Goal: Task Accomplishment & Management: Use online tool/utility

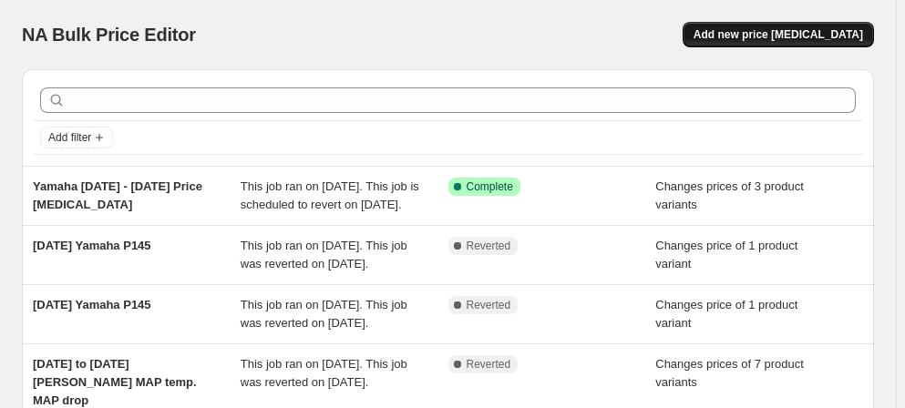
click at [779, 35] on span "Add new price [MEDICAL_DATA]" at bounding box center [779, 34] width 170 height 15
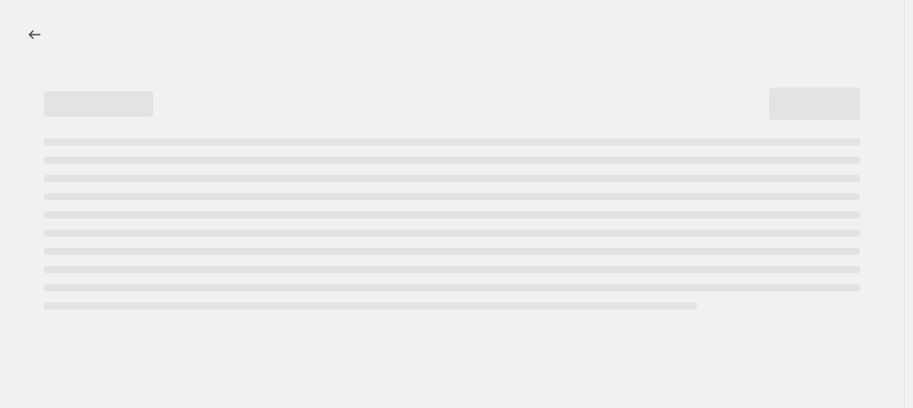
select select "percentage"
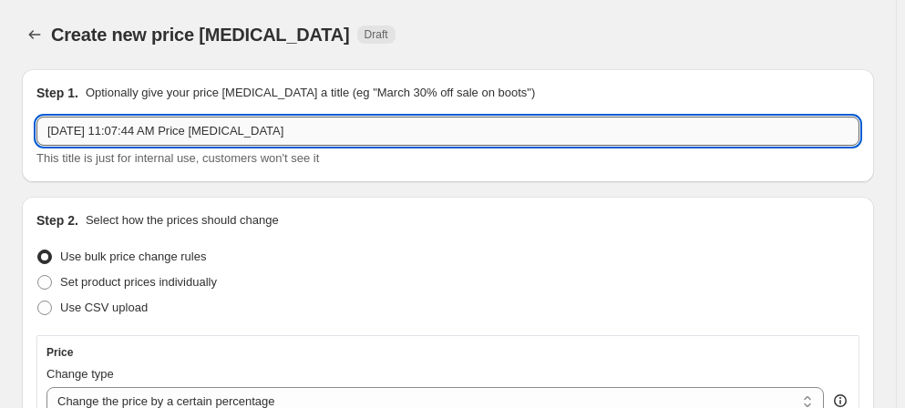
click at [291, 131] on input "[DATE] 11:07:44 AM Price [MEDICAL_DATA]" at bounding box center [447, 131] width 823 height 29
drag, startPoint x: 189, startPoint y: 127, endPoint x: 35, endPoint y: 123, distance: 154.1
click at [35, 123] on div "Step 1. Optionally give your price [MEDICAL_DATA] a title (eg "March 30% off sa…" at bounding box center [448, 125] width 852 height 113
type input "Yamaha PACP [DATE] Price [MEDICAL_DATA]"
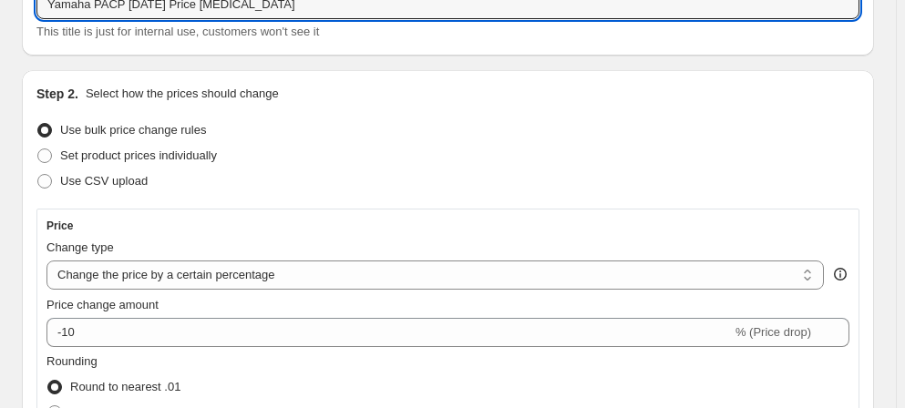
scroll to position [165, 0]
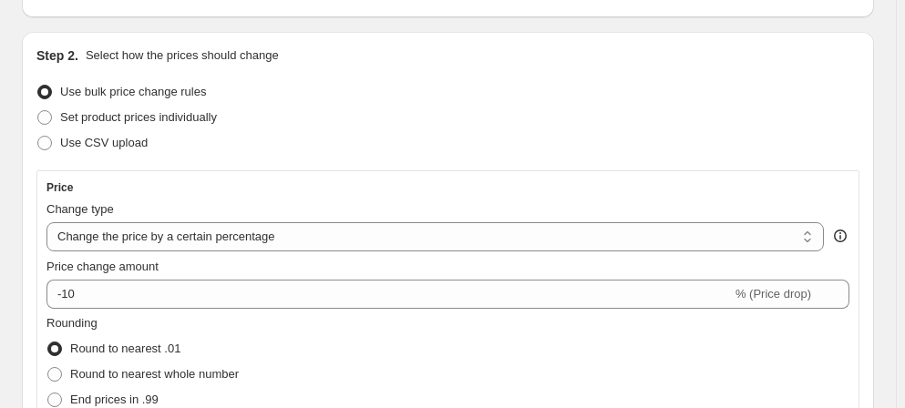
drag, startPoint x: 49, startPoint y: 115, endPoint x: 331, endPoint y: 134, distance: 282.3
click at [49, 117] on span at bounding box center [44, 117] width 15 height 15
click at [38, 111] on input "Set product prices individually" at bounding box center [37, 110] width 1 height 1
radio input "true"
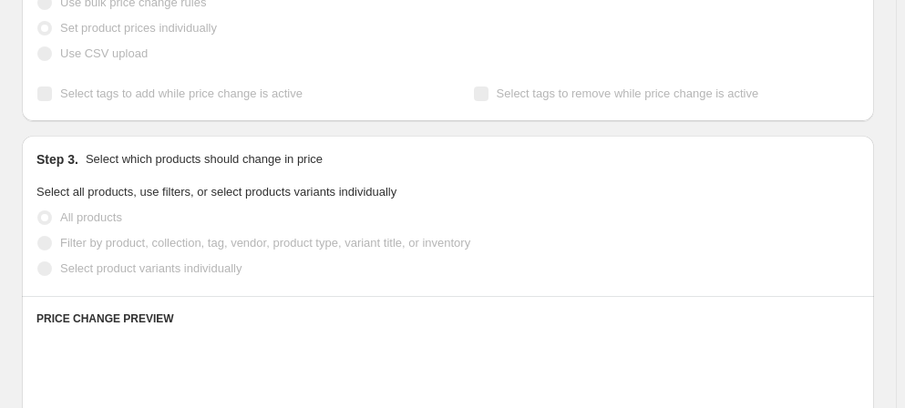
scroll to position [414, 0]
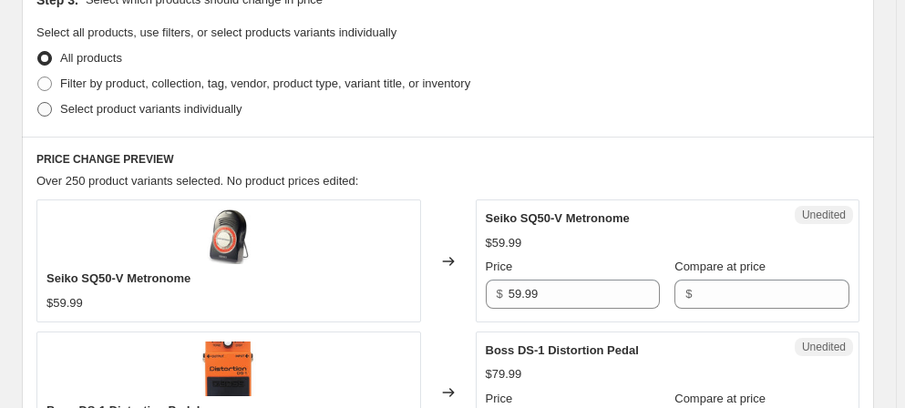
click at [46, 108] on span at bounding box center [44, 109] width 15 height 15
click at [38, 103] on input "Select product variants individually" at bounding box center [37, 102] width 1 height 1
radio input "true"
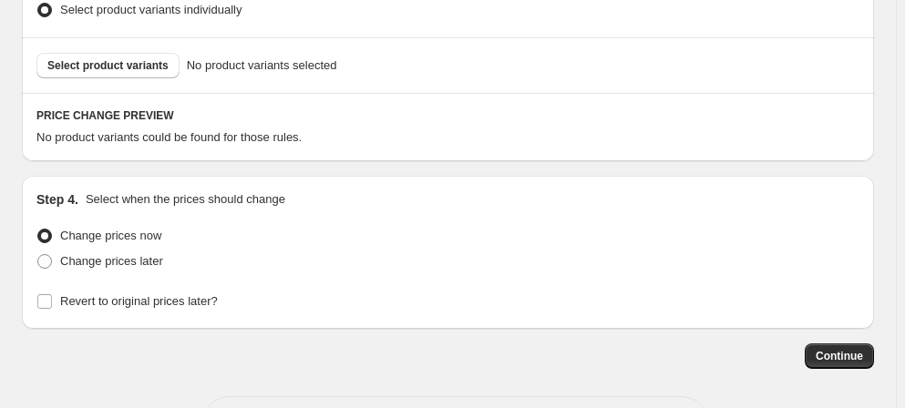
scroll to position [548, 0]
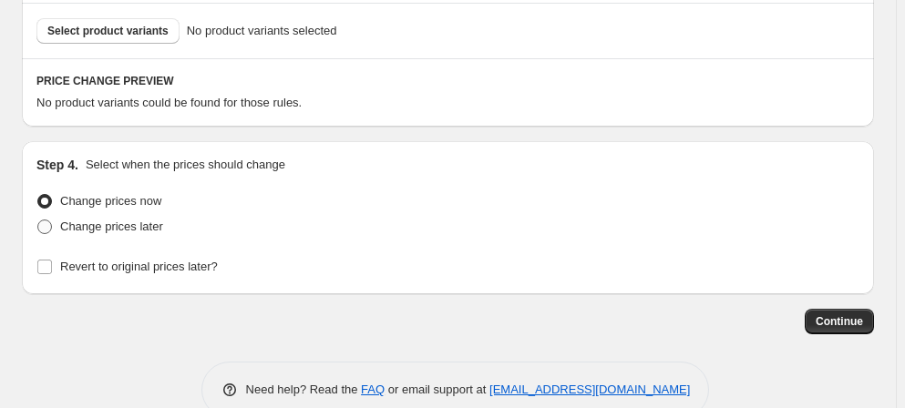
click at [48, 226] on span at bounding box center [44, 227] width 15 height 15
click at [38, 221] on input "Change prices later" at bounding box center [37, 220] width 1 height 1
radio input "true"
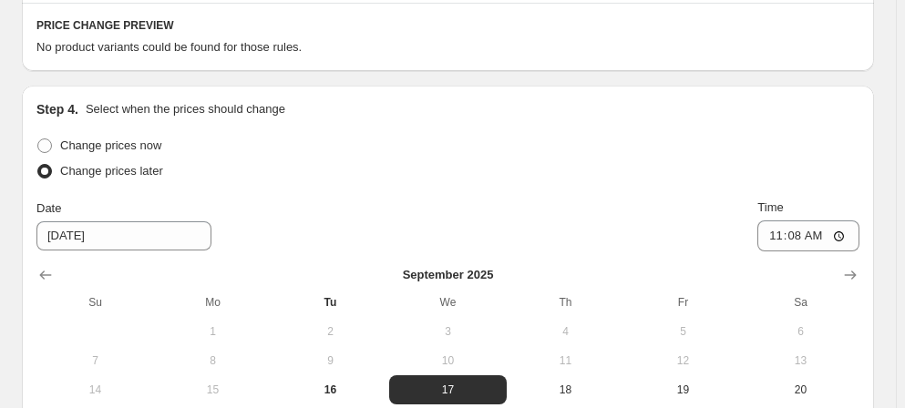
scroll to position [631, 0]
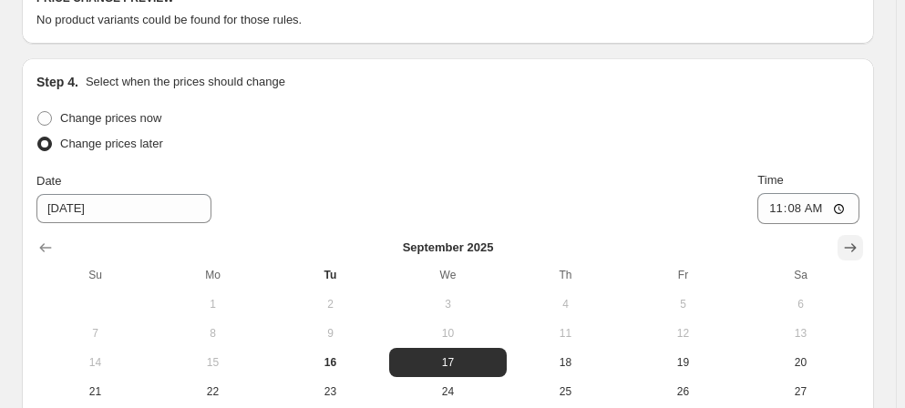
click at [841, 253] on icon "Show next month, October 2025" at bounding box center [850, 248] width 18 height 18
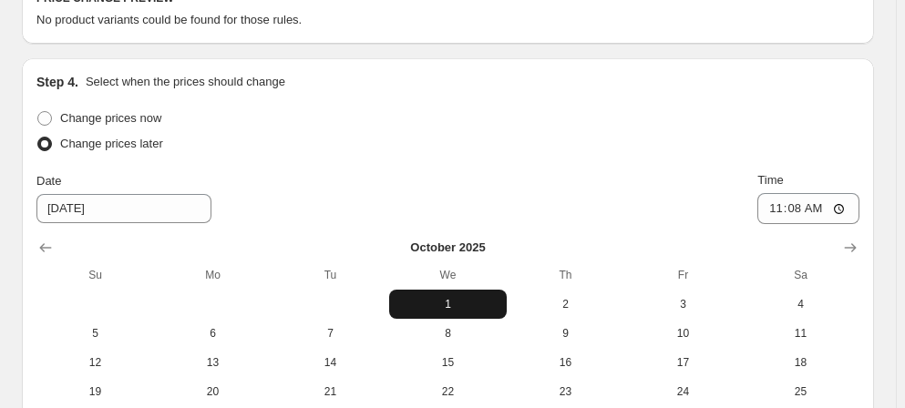
click at [396, 306] on span "1" at bounding box center [447, 304] width 103 height 15
type input "[DATE]"
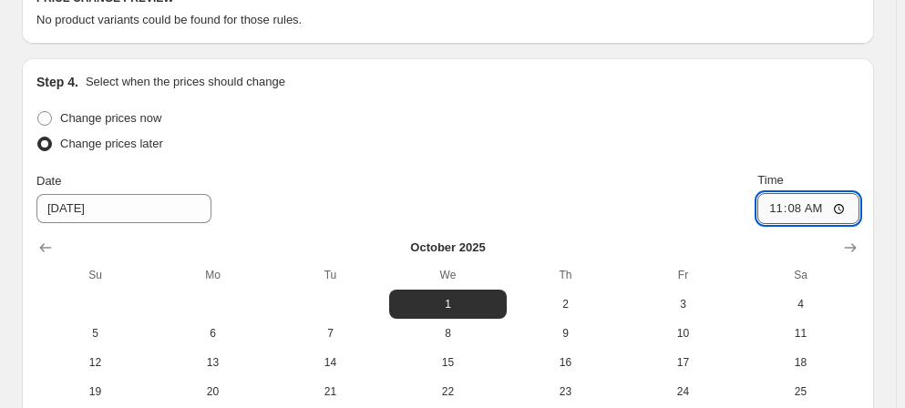
click at [757, 209] on input "11:08" at bounding box center [808, 208] width 102 height 31
type input "00:00"
click at [501, 272] on div "Change prices now Change prices later Date [DATE] Time 00:00 [DATE] Su Mo Tu We…" at bounding box center [447, 291] width 823 height 370
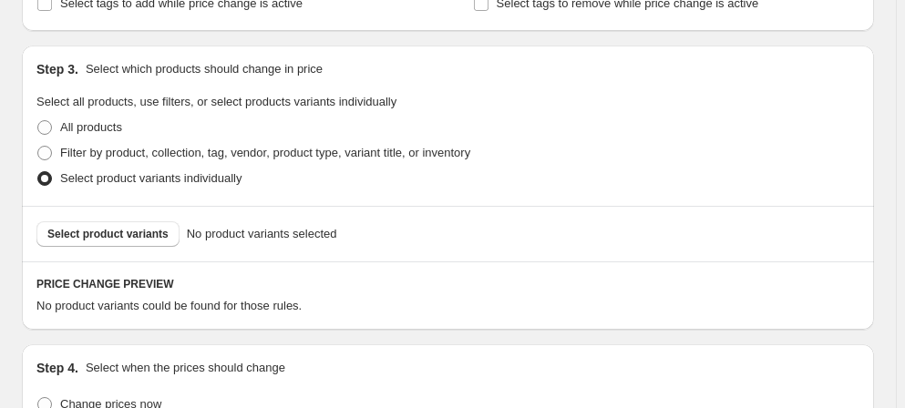
scroll to position [363, 0]
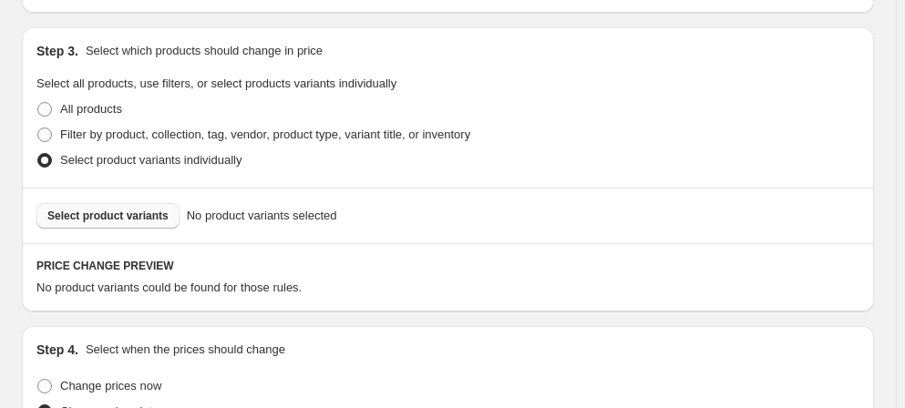
click at [83, 210] on span "Select product variants" at bounding box center [107, 216] width 121 height 15
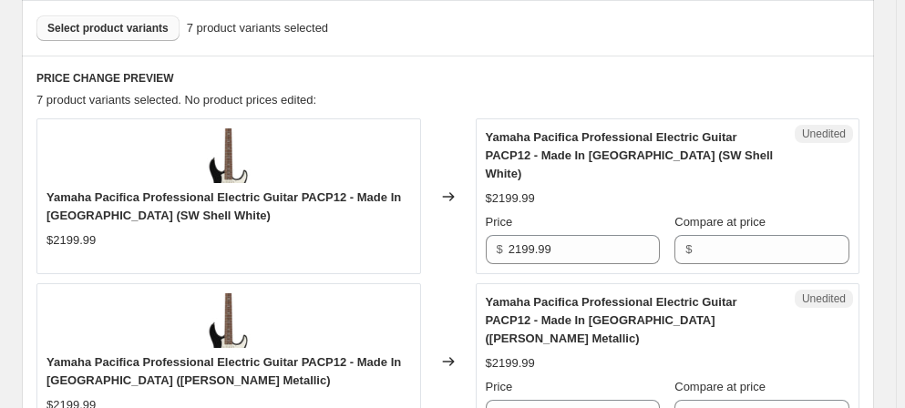
scroll to position [611, 0]
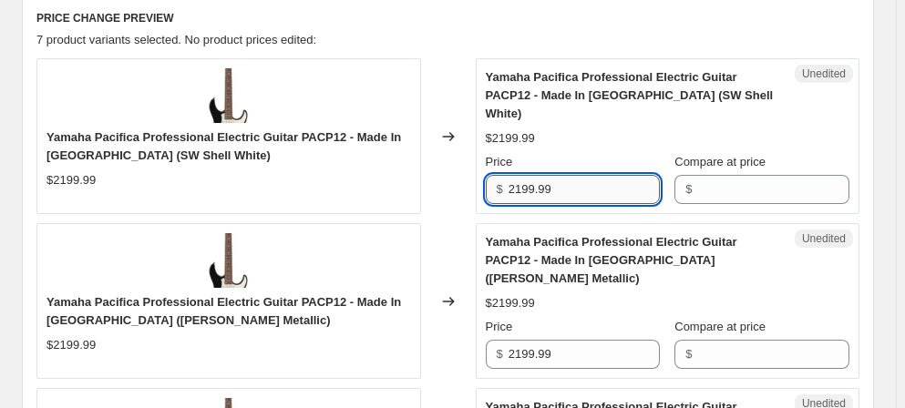
click at [556, 175] on input "2199.99" at bounding box center [585, 189] width 152 height 29
drag, startPoint x: 516, startPoint y: 160, endPoint x: 612, endPoint y: 166, distance: 96.8
click at [612, 175] on input "2199.99" at bounding box center [585, 189] width 152 height 29
type input "2"
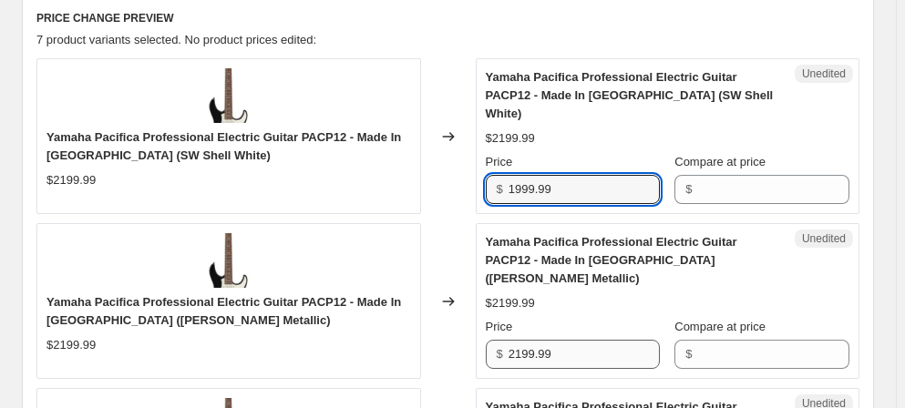
type input "1999.99"
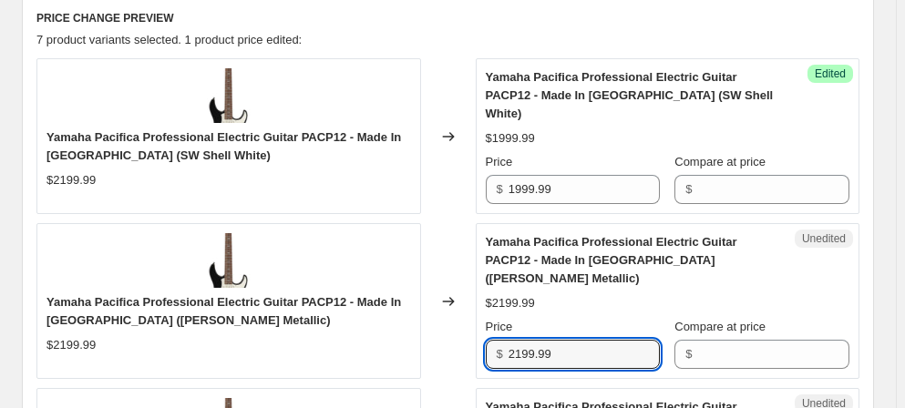
drag, startPoint x: 561, startPoint y: 318, endPoint x: 478, endPoint y: 326, distance: 83.3
click at [478, 325] on div "Unedited Yamaha Pacifica Professional Electric Guitar PACP12 - Made In [GEOGRAP…" at bounding box center [668, 301] width 385 height 156
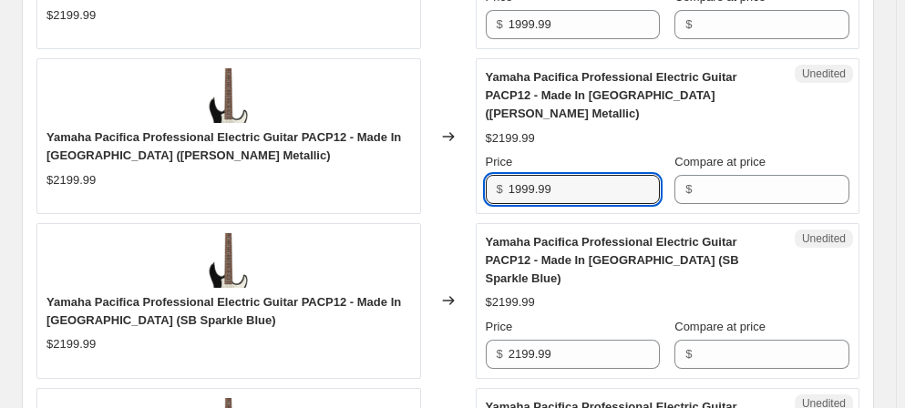
scroll to position [776, 0]
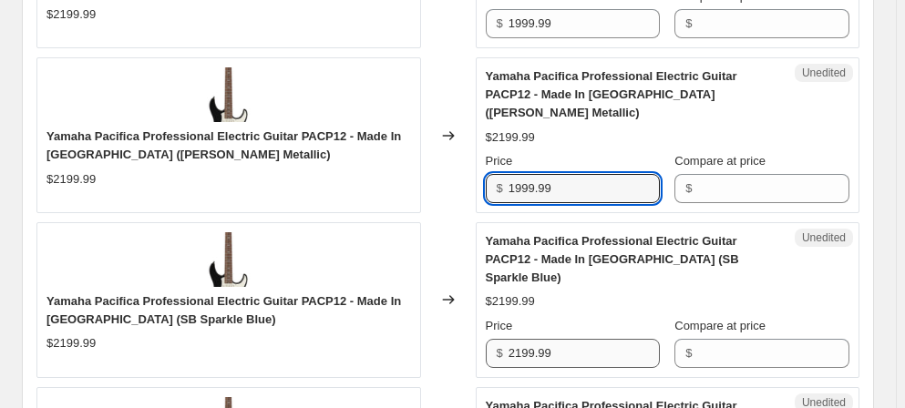
type input "1999.99"
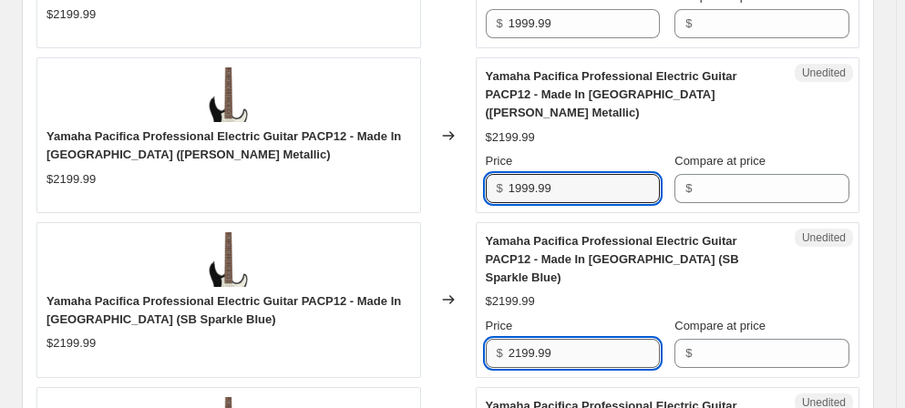
click at [547, 339] on input "2199.99" at bounding box center [585, 353] width 152 height 29
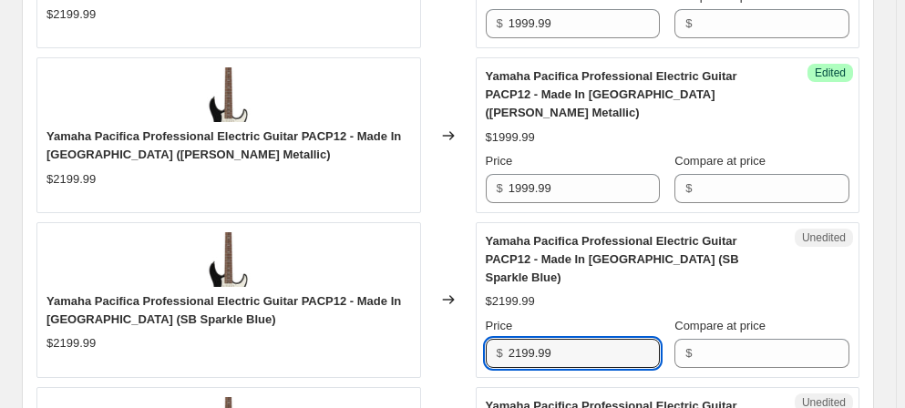
drag, startPoint x: 568, startPoint y: 296, endPoint x: 642, endPoint y: 244, distance: 91.0
click at [485, 302] on div "Unedited Yamaha Pacifica Professional Electric Guitar PACP12 - Made In [GEOGRAP…" at bounding box center [668, 300] width 385 height 156
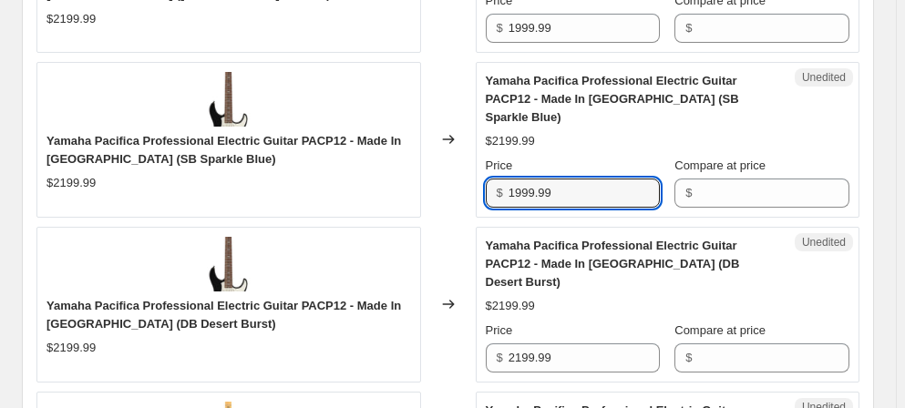
scroll to position [942, 0]
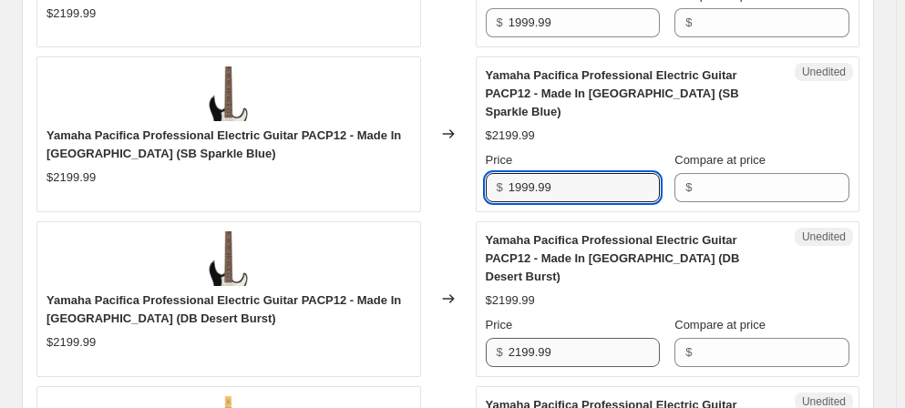
type input "1999.99"
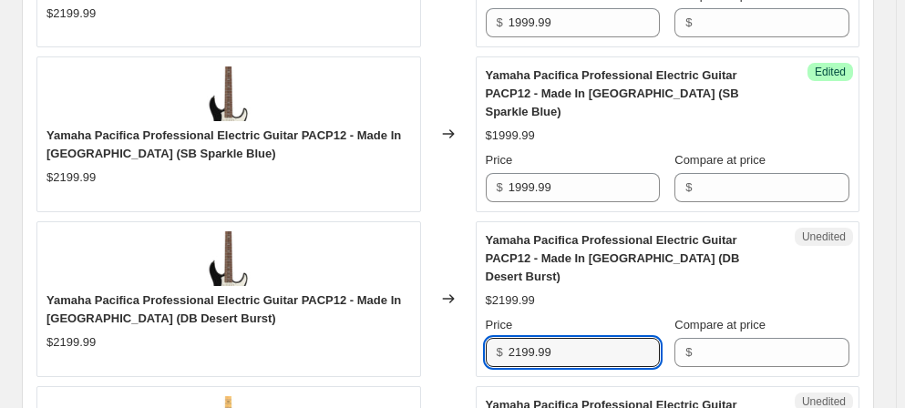
drag, startPoint x: 573, startPoint y: 272, endPoint x: 509, endPoint y: 275, distance: 64.8
click at [509, 338] on div "$ 2199.99" at bounding box center [573, 352] width 175 height 29
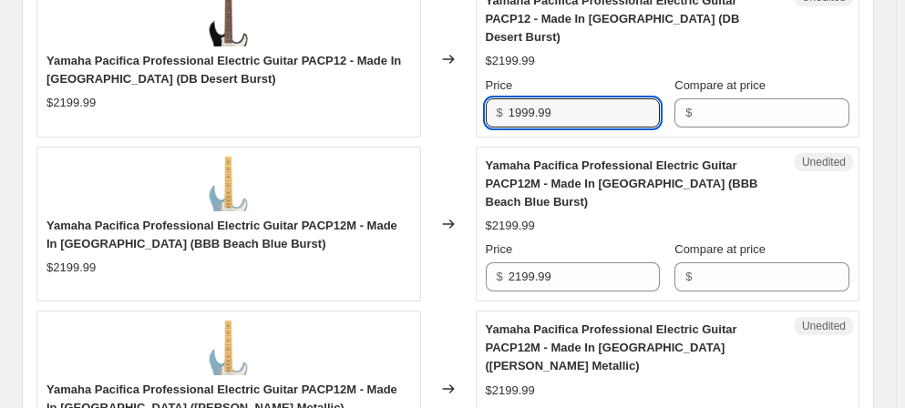
scroll to position [1191, 0]
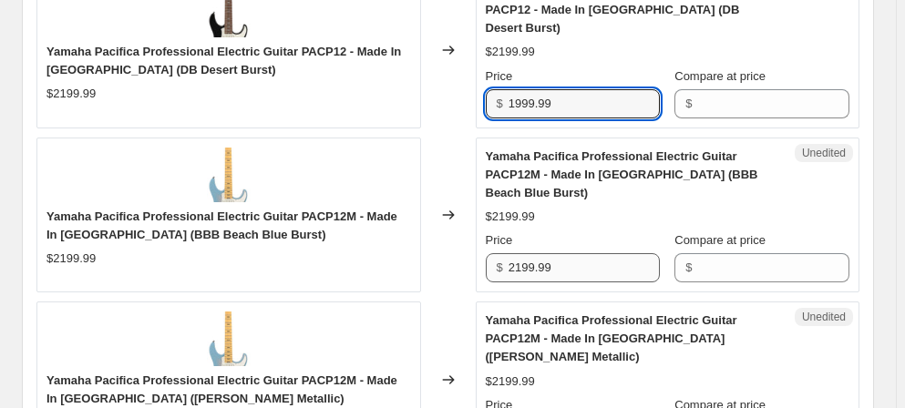
type input "1999.99"
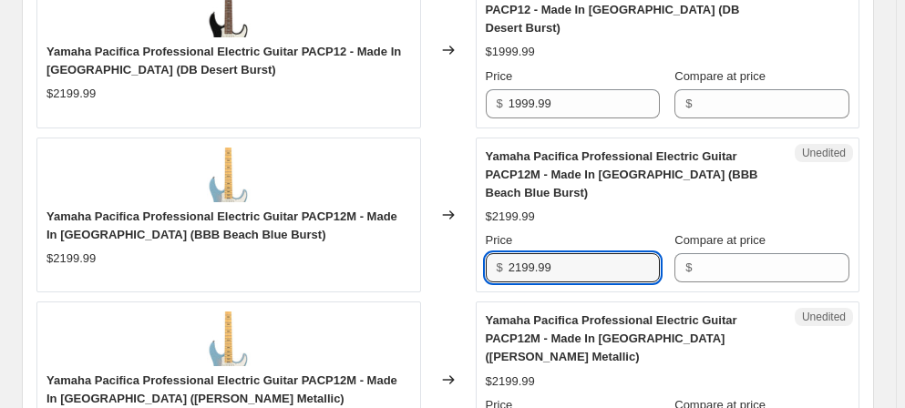
drag, startPoint x: 562, startPoint y: 178, endPoint x: 504, endPoint y: 178, distance: 58.3
click at [504, 253] on div "$ 2199.99" at bounding box center [573, 267] width 175 height 29
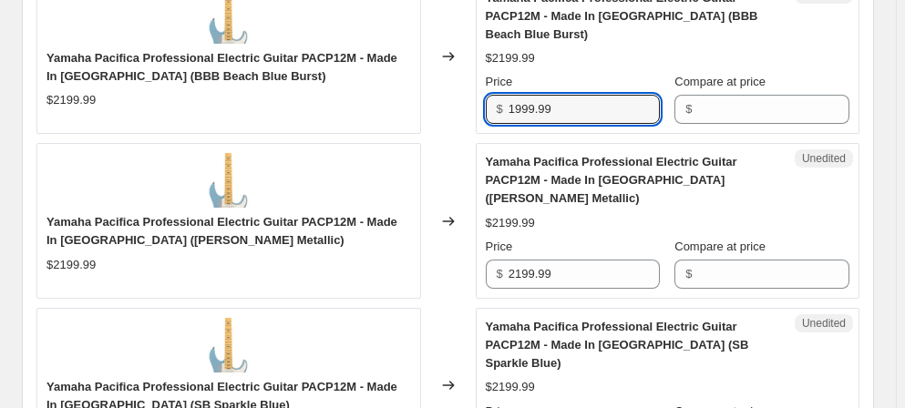
scroll to position [1357, 0]
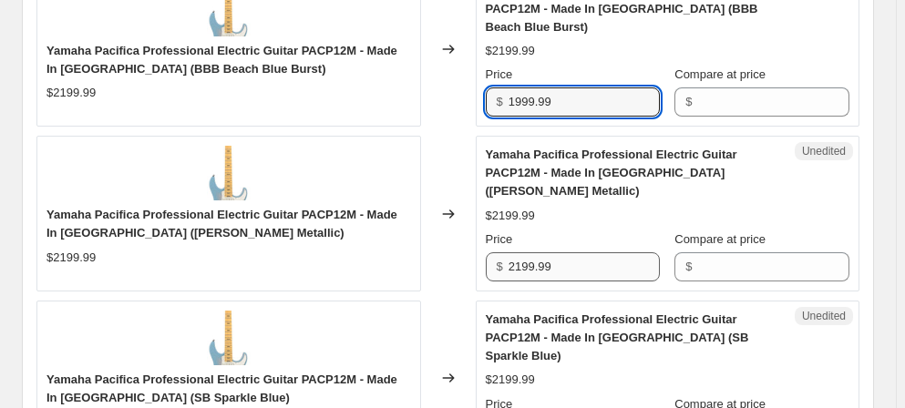
type input "1999.99"
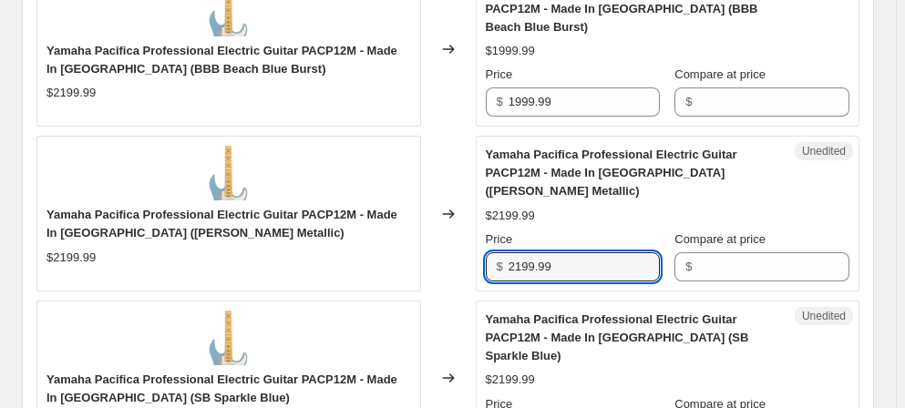
drag, startPoint x: 563, startPoint y: 153, endPoint x: 480, endPoint y: 147, distance: 83.2
click at [480, 147] on div "Unedited Yamaha Pacifica Professional Electric Guitar PACP12M - Made In [GEOGRA…" at bounding box center [668, 214] width 385 height 156
type input "1999.99"
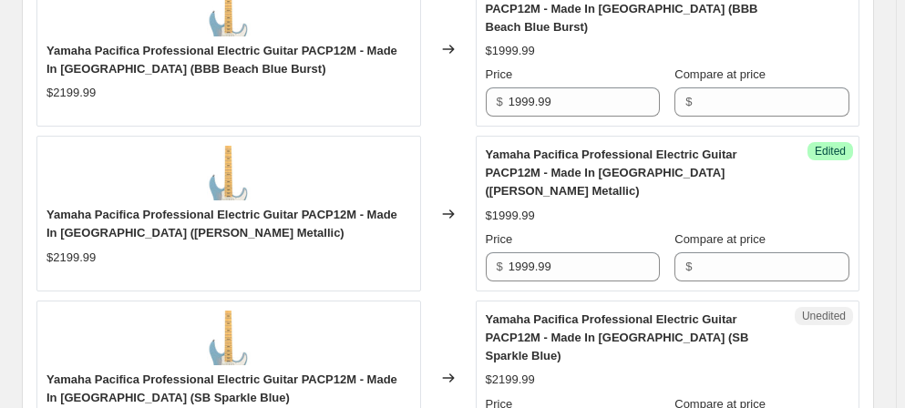
drag, startPoint x: 559, startPoint y: 304, endPoint x: 513, endPoint y: 310, distance: 45.9
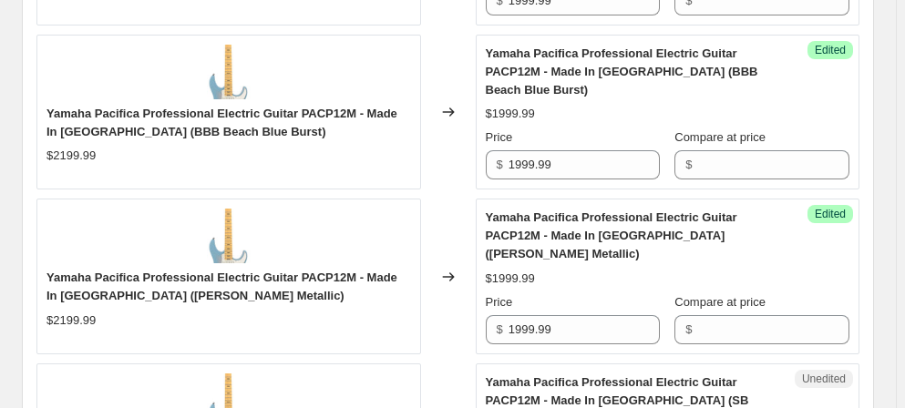
scroll to position [1274, 0]
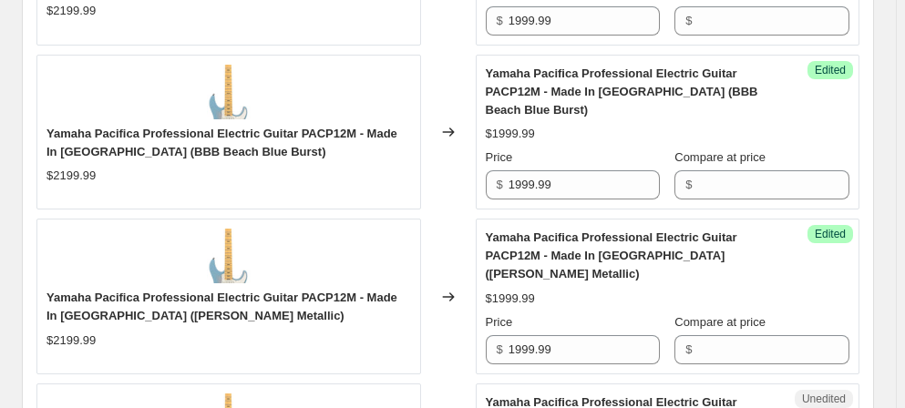
type input "1999.99"
click at [838, 290] on div "$1999.99" at bounding box center [668, 299] width 365 height 18
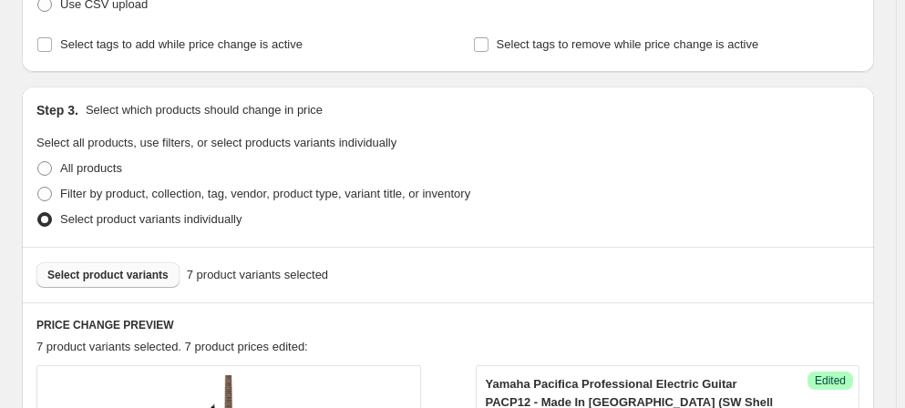
scroll to position [0, 0]
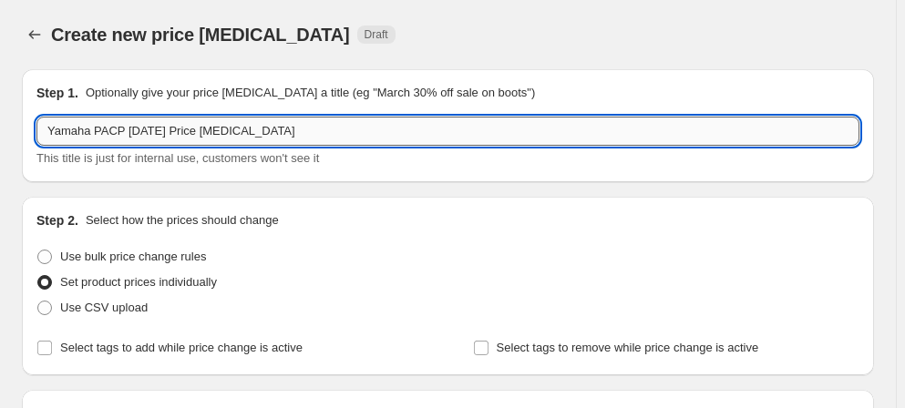
click at [119, 127] on input "Yamaha PACP [DATE] Price [MEDICAL_DATA]" at bounding box center [447, 131] width 823 height 29
drag, startPoint x: 91, startPoint y: 127, endPoint x: 234, endPoint y: 82, distance: 149.9
click at [91, 128] on input "Yamaha PACP [DATE] Price [MEDICAL_DATA]" at bounding box center [447, 131] width 823 height 29
type input "Yamaha PACS & PACP [DATE] Price [MEDICAL_DATA]"
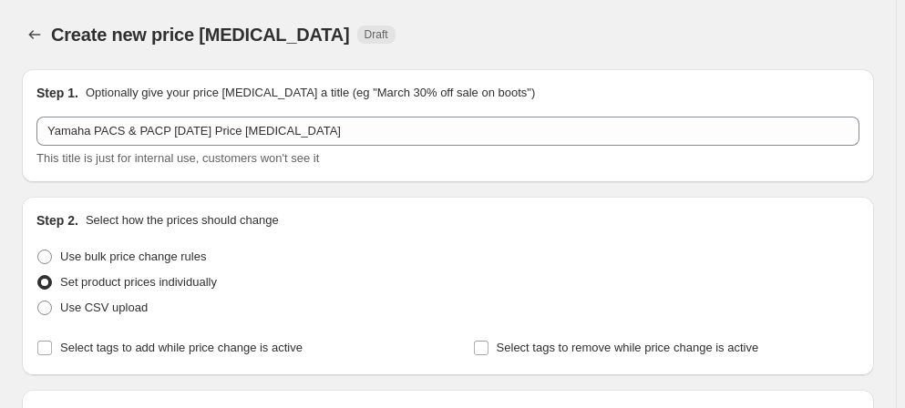
click at [557, 97] on div "Step 1. Optionally give your price [MEDICAL_DATA] a title (eg "March 30% off sa…" at bounding box center [447, 93] width 823 height 18
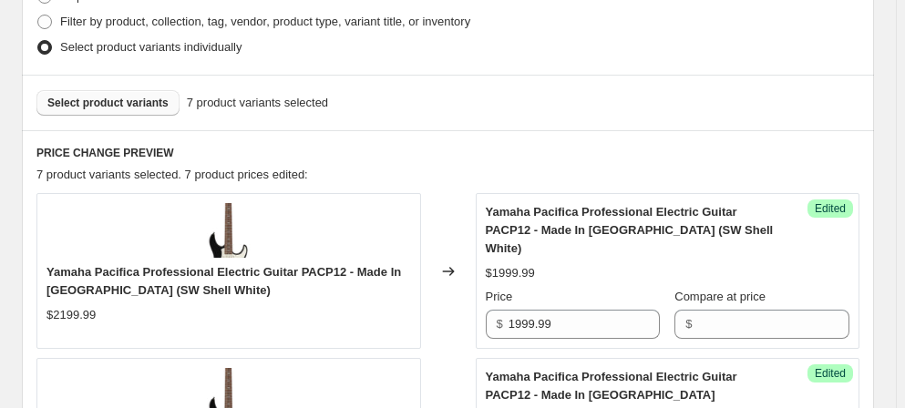
scroll to position [497, 0]
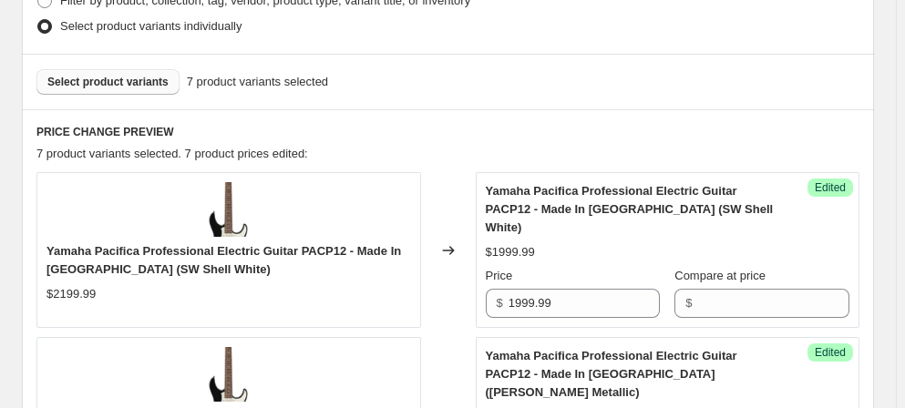
click at [116, 75] on span "Select product variants" at bounding box center [107, 82] width 121 height 15
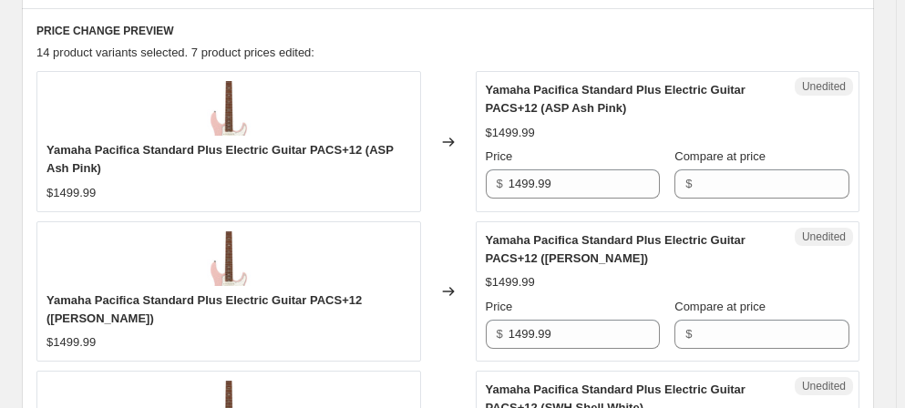
scroll to position [663, 0]
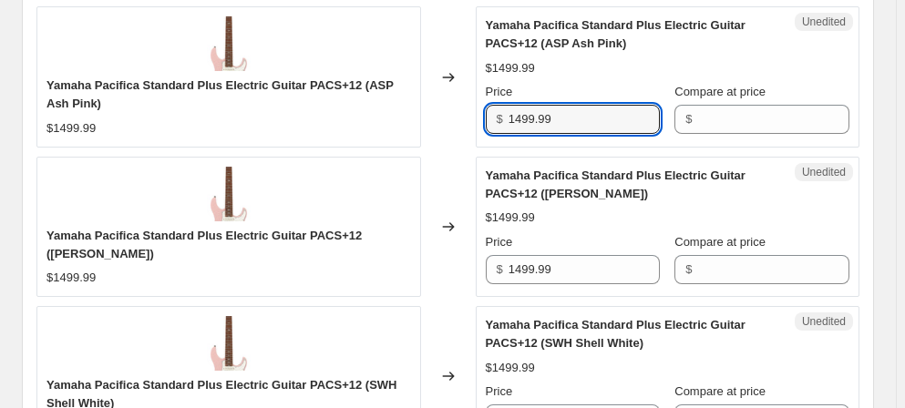
drag, startPoint x: 566, startPoint y: 115, endPoint x: 510, endPoint y: 116, distance: 55.6
click at [510, 116] on div "$ 1499.99" at bounding box center [573, 119] width 175 height 29
type input "1149.99"
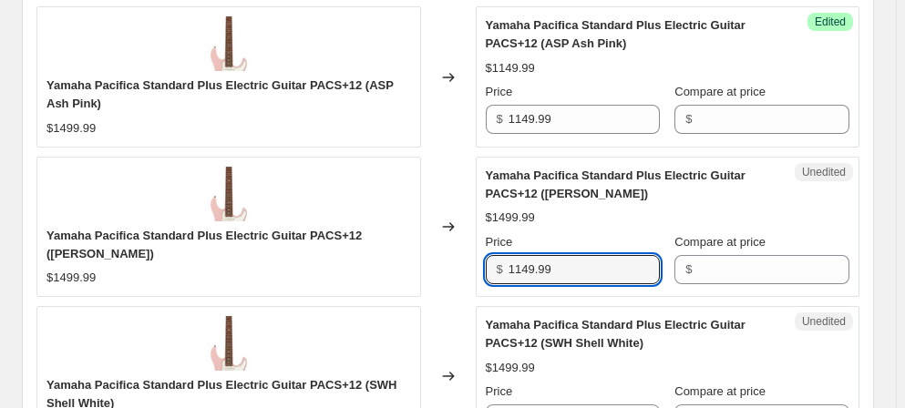
type input "1149.99"
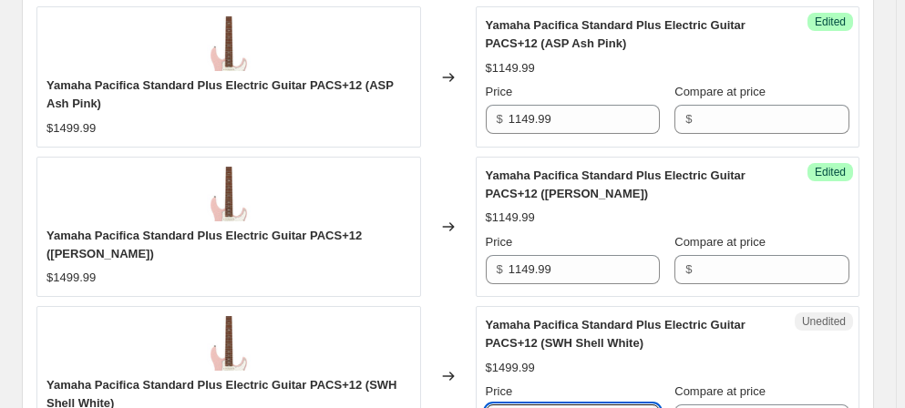
scroll to position [680, 0]
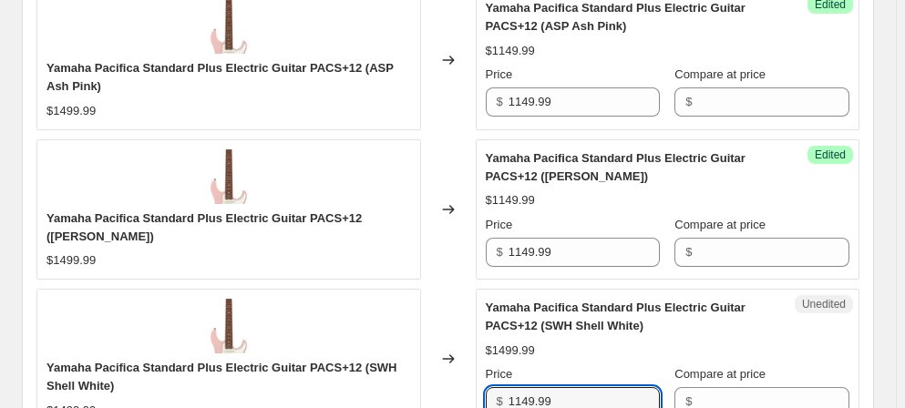
type input "1149.99"
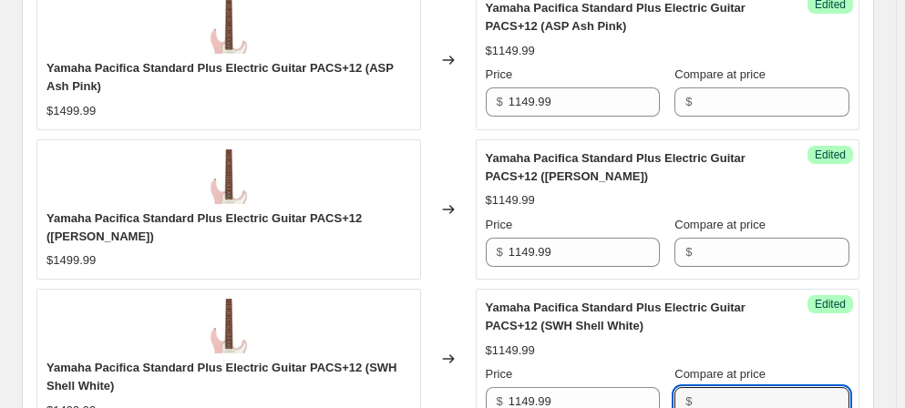
scroll to position [1016, 0]
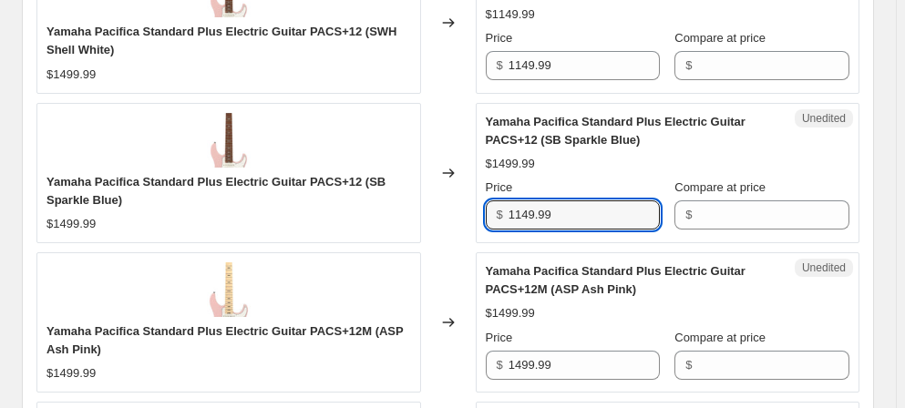
type input "1149.99"
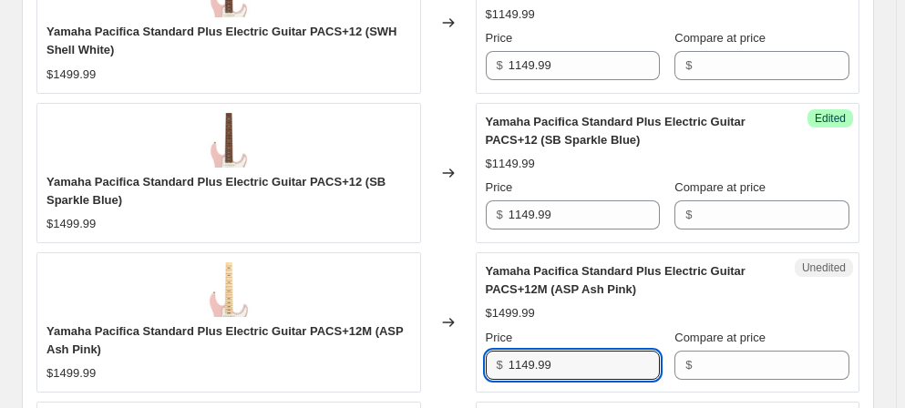
type input "1149.99"
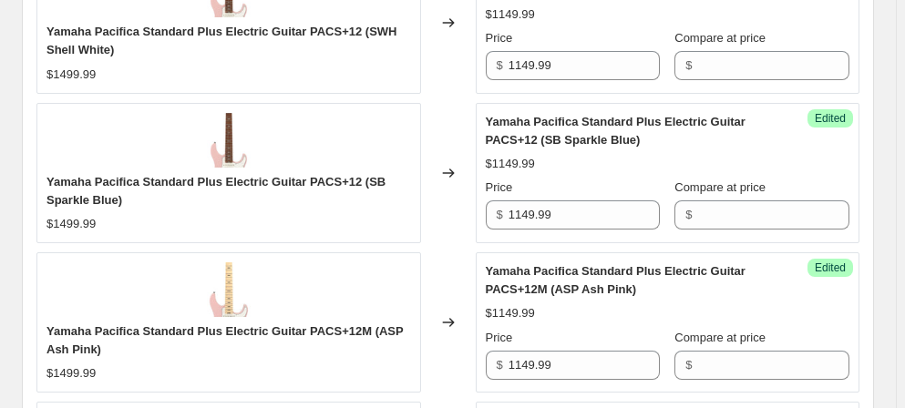
scroll to position [1309, 0]
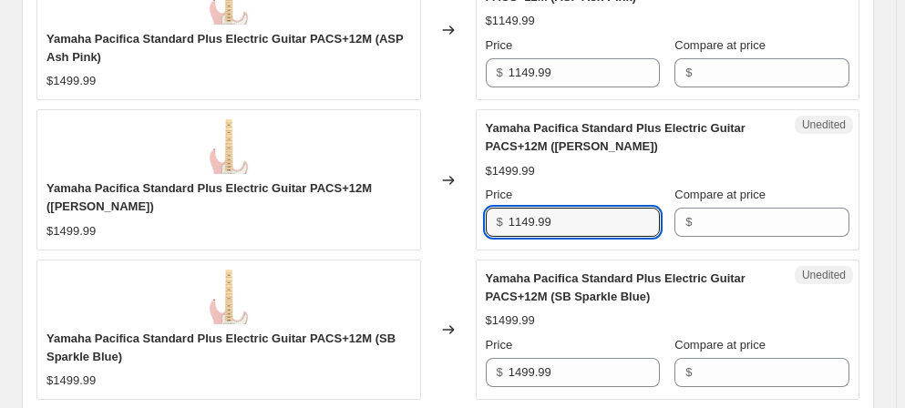
type input "1149.99"
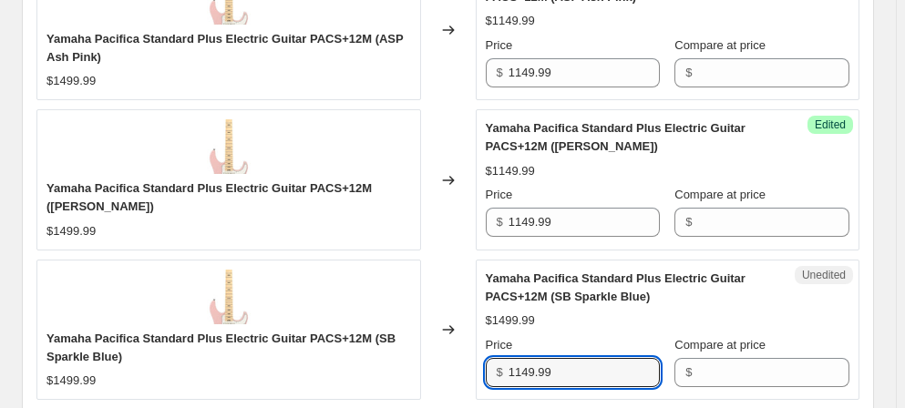
type input "1149.99"
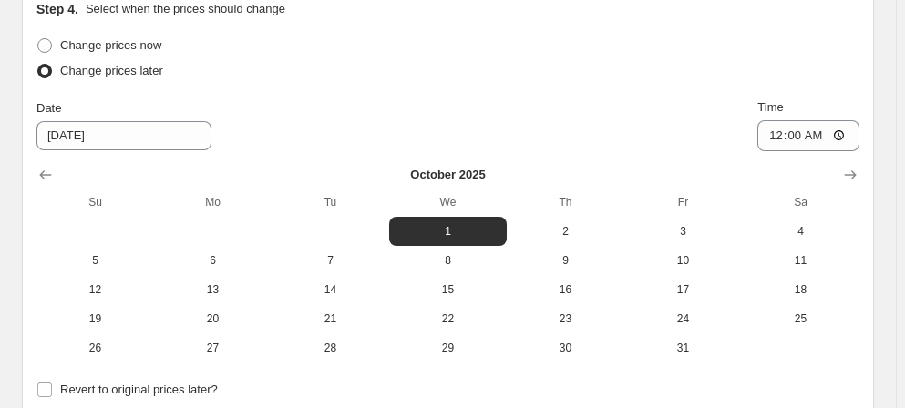
scroll to position [2948, 0]
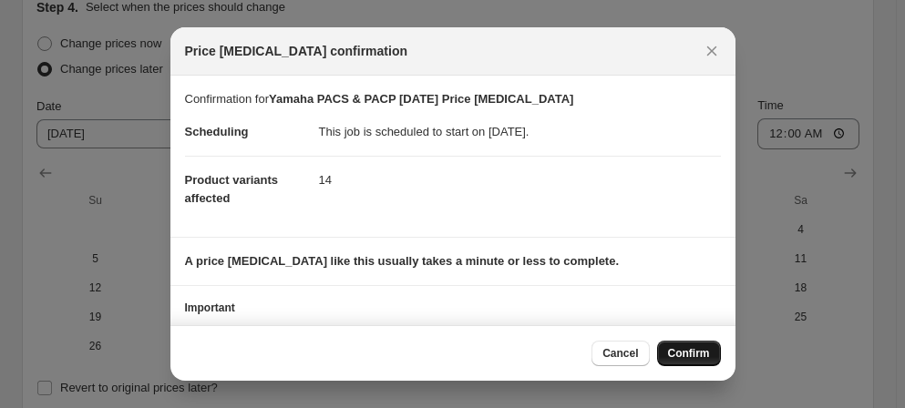
click at [702, 347] on span "Confirm" at bounding box center [689, 353] width 42 height 15
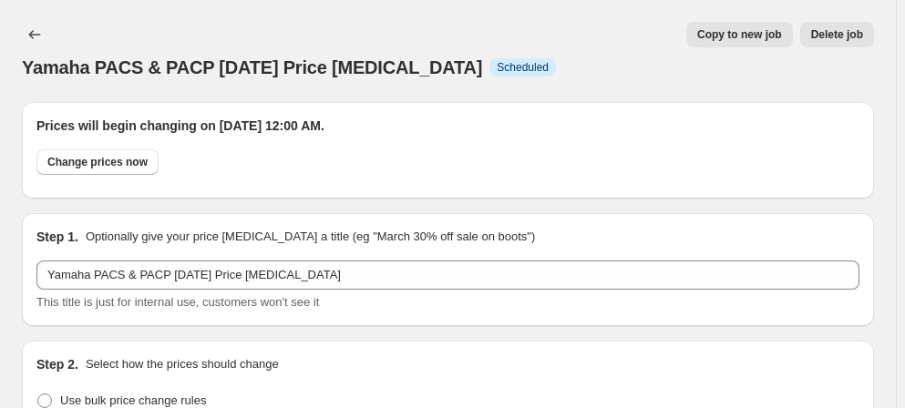
scroll to position [2948, 0]
